Goal: Information Seeking & Learning: Find specific fact

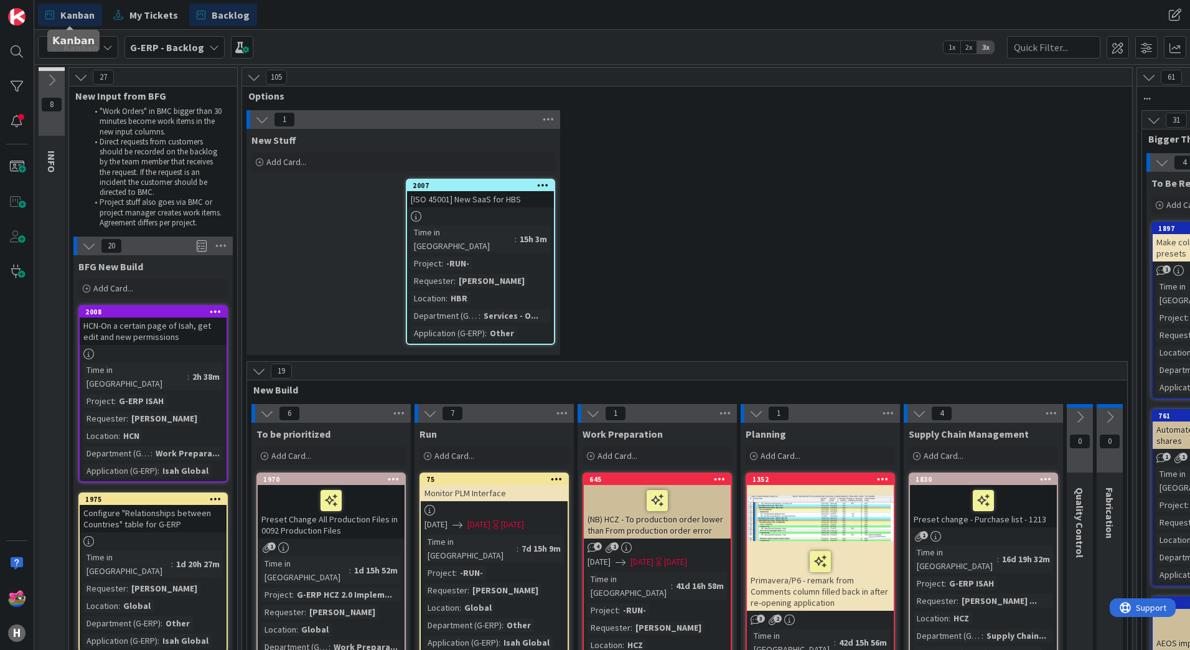
click at [67, 21] on span "Kanban" at bounding box center [77, 14] width 34 height 15
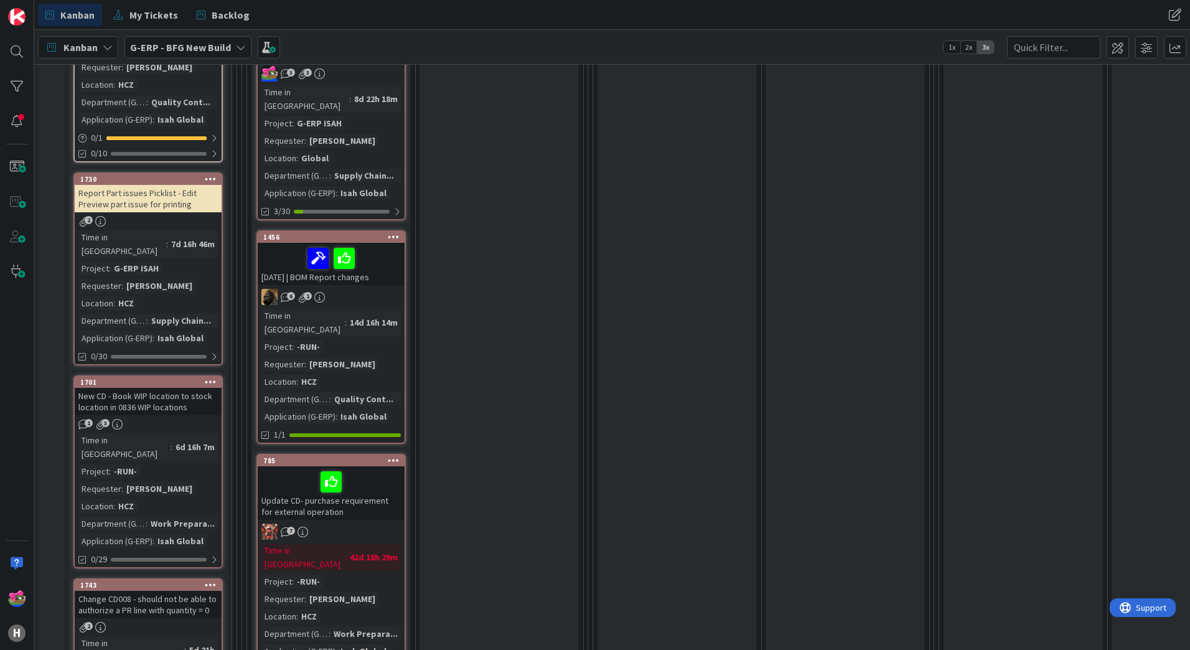
scroll to position [1245, 0]
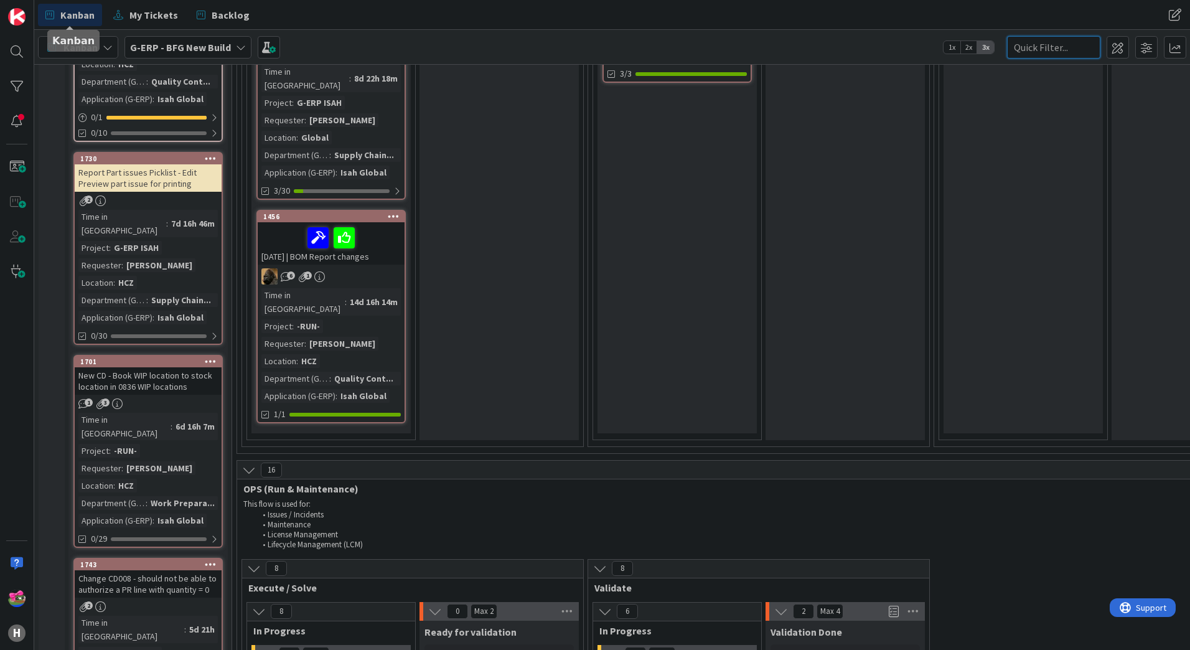
click at [1027, 54] on input "text" at bounding box center [1053, 47] width 93 height 22
type input "008"
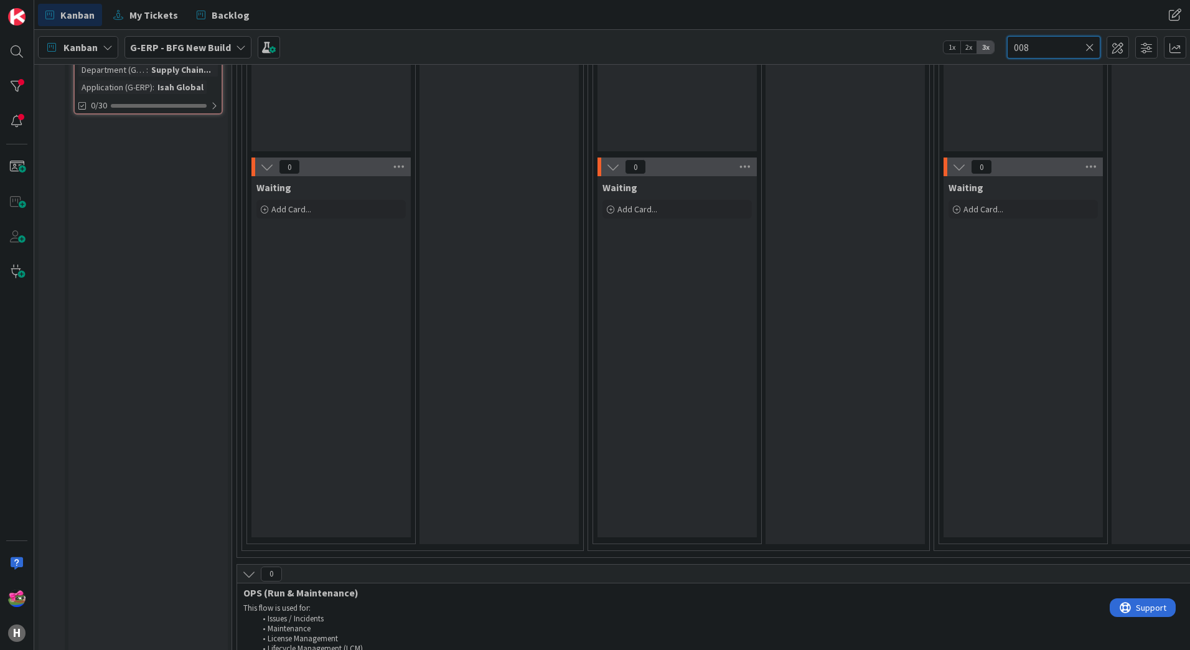
scroll to position [0, 0]
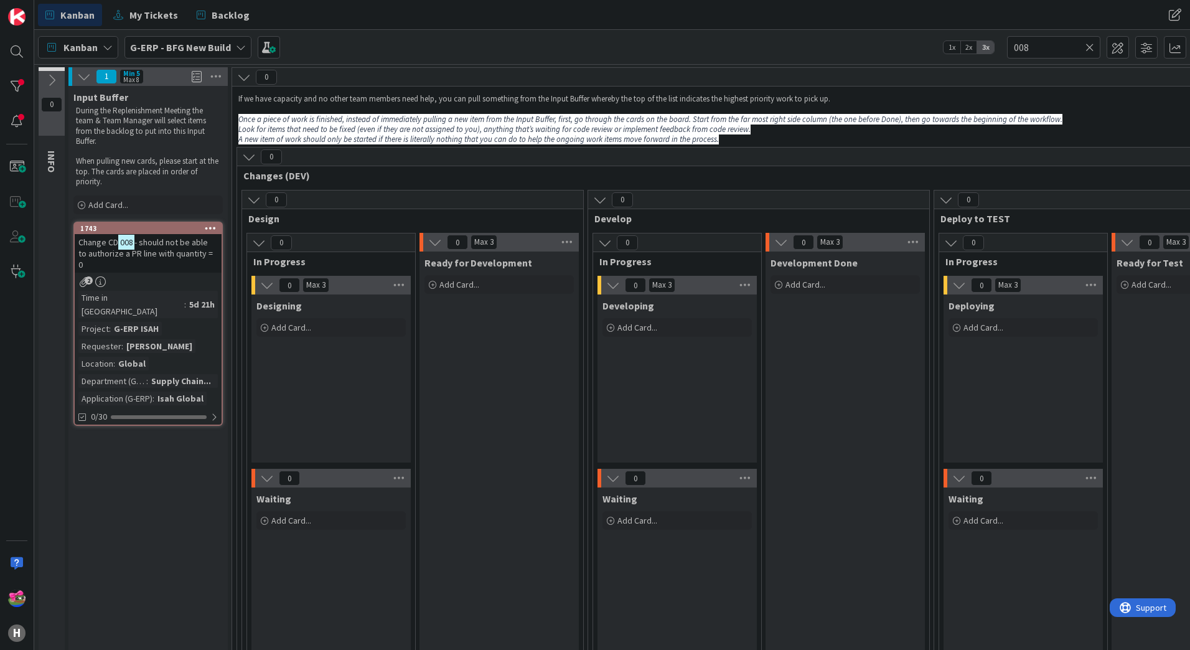
click at [169, 248] on span "- should not be able to authorize a PR line with quantity = 0" at bounding box center [145, 254] width 134 height 34
click at [164, 227] on div "1743" at bounding box center [150, 228] width 141 height 9
click at [1091, 47] on icon at bounding box center [1090, 47] width 9 height 11
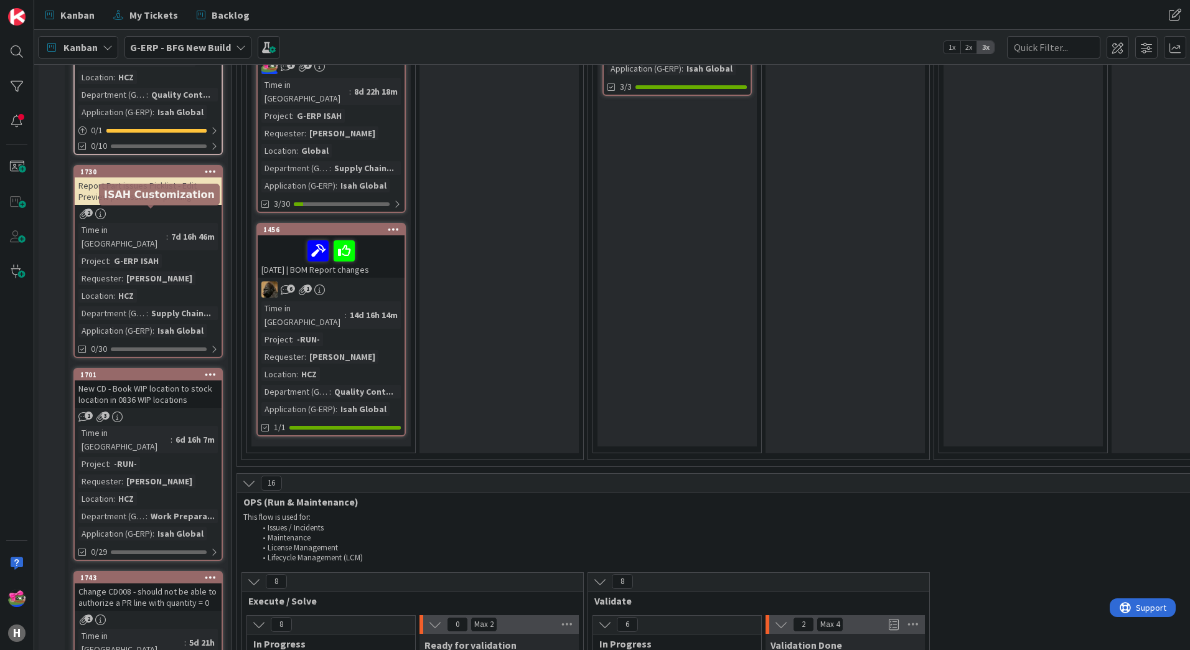
scroll to position [1370, 0]
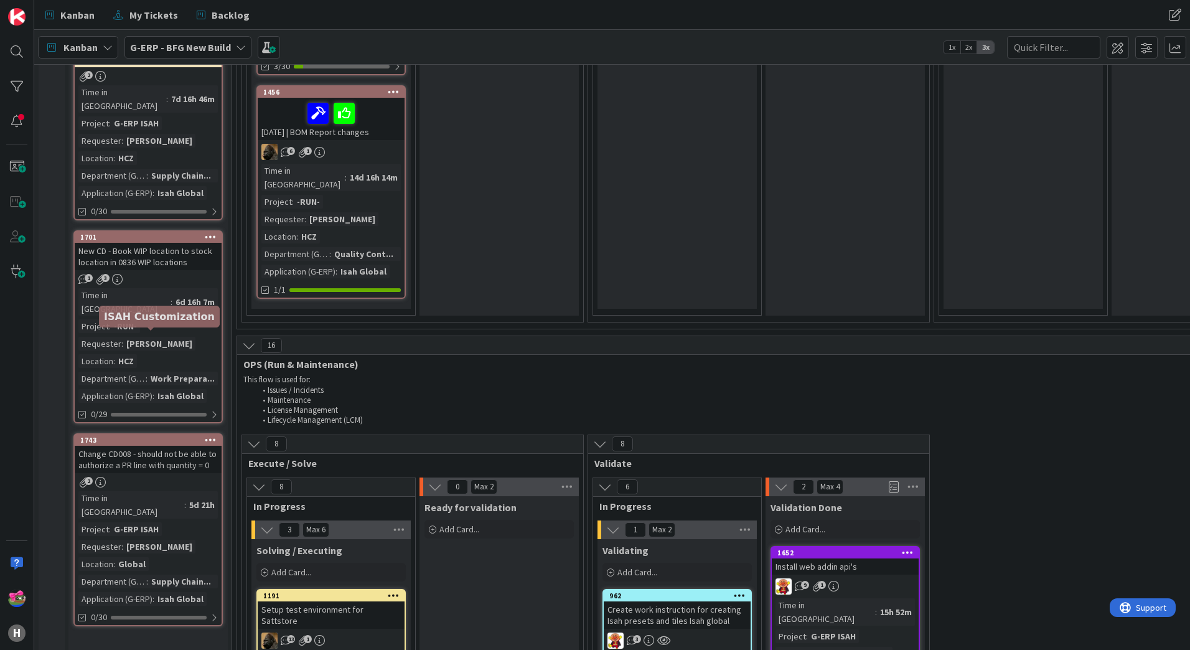
click at [156, 436] on div "1743" at bounding box center [150, 440] width 141 height 9
click at [142, 436] on div "1743" at bounding box center [150, 440] width 141 height 9
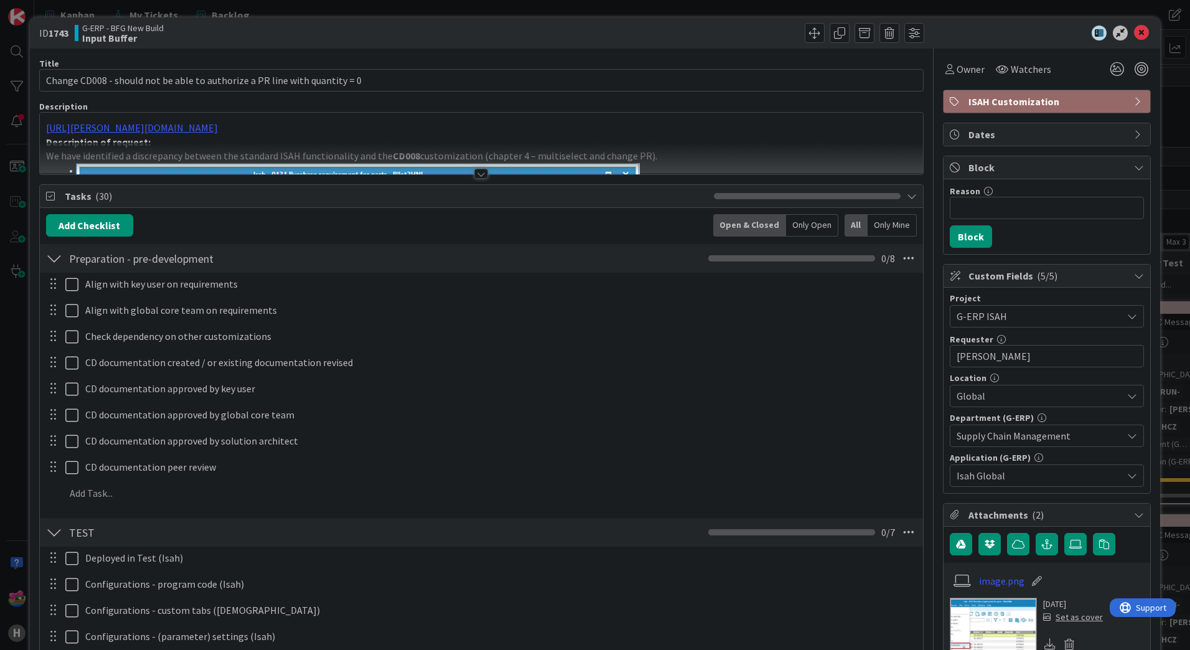
click at [474, 171] on div at bounding box center [481, 174] width 14 height 10
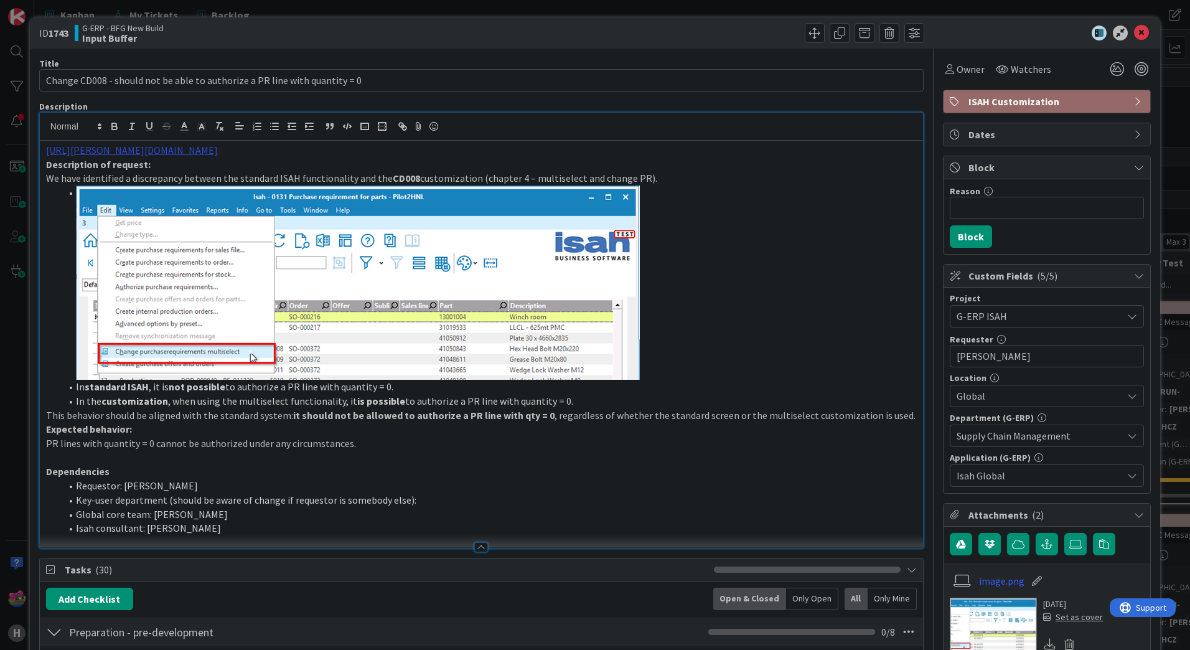
click at [218, 151] on link "https://huisman-smartit.onbmc.com/smartit/app/#/incident/AGGF4KX6HRENQATB4012TB…" at bounding box center [132, 150] width 172 height 12
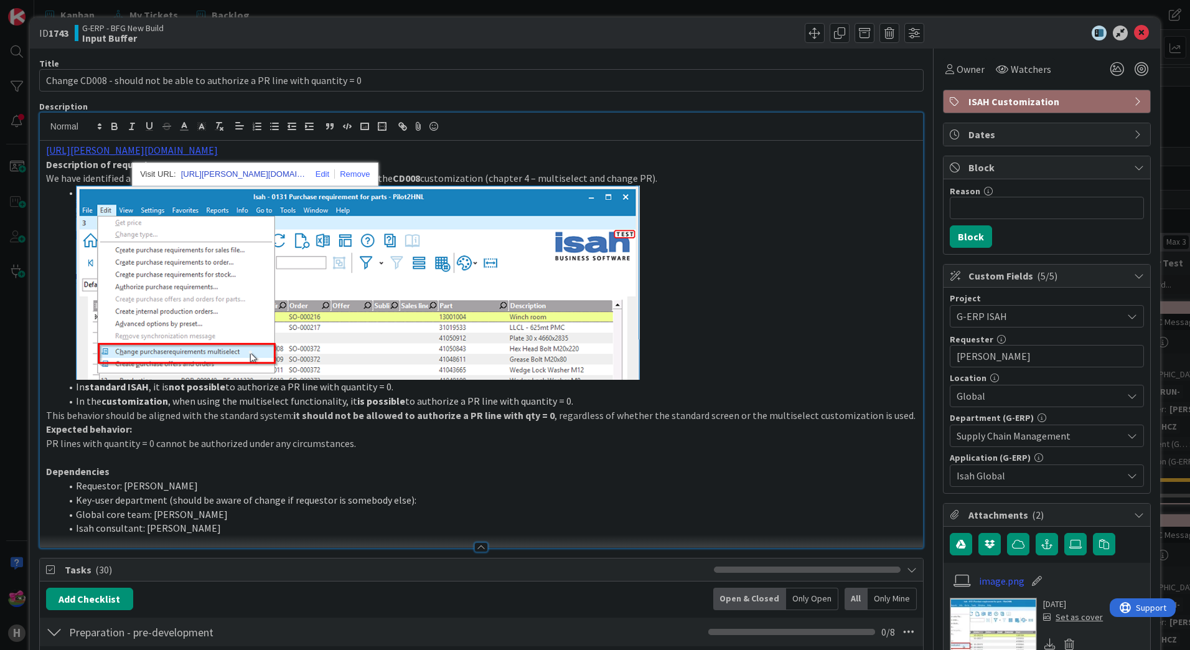
click at [229, 173] on link "https://huisman-smartit.onbmc.com/smartit/app#/incident/AGGF4KX6HRENQATB4012TB4…" at bounding box center [243, 174] width 125 height 16
click at [1134, 32] on icon at bounding box center [1141, 33] width 15 height 15
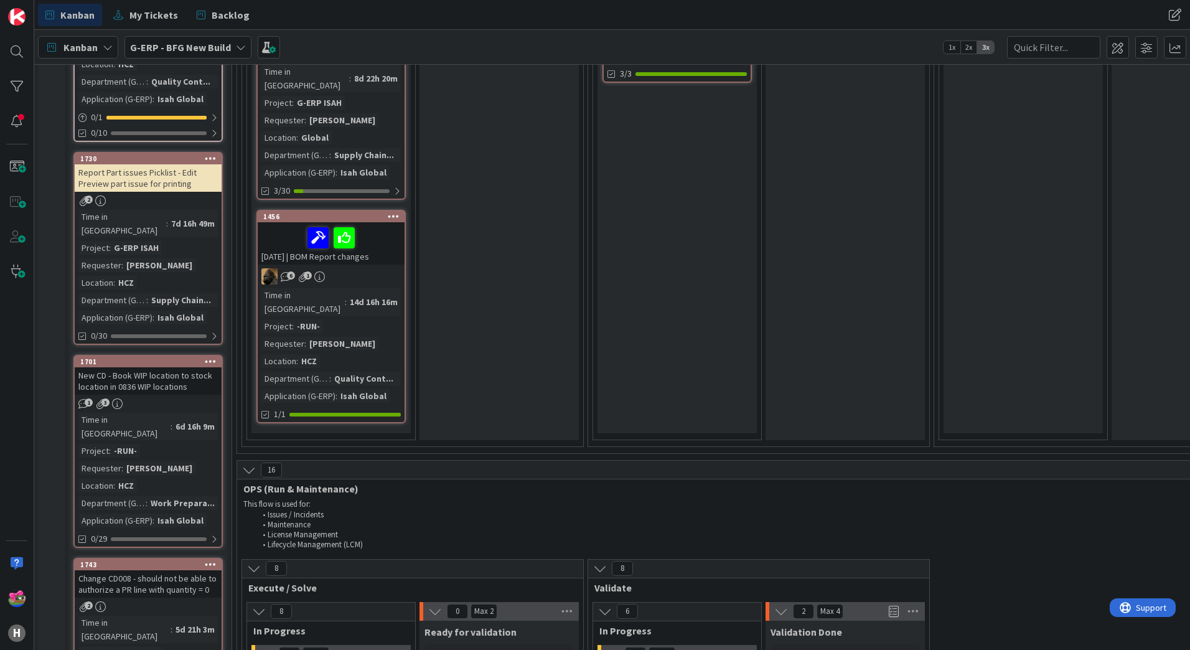
scroll to position [1307, 0]
